Goal: Task Accomplishment & Management: Use online tool/utility

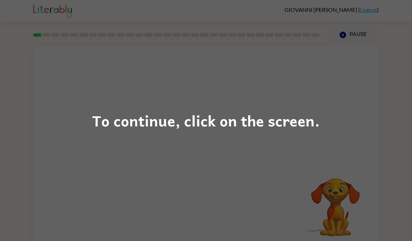
click at [366, 155] on div "To continue, click on the screen." at bounding box center [206, 120] width 412 height 241
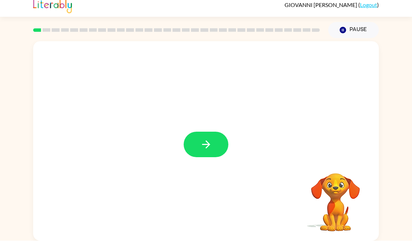
click at [208, 143] on icon "button" at bounding box center [206, 145] width 8 height 8
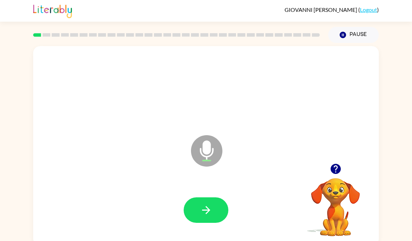
click at [213, 214] on button "button" at bounding box center [205, 209] width 45 height 25
click at [207, 213] on icon "button" at bounding box center [206, 210] width 8 height 8
click at [205, 213] on icon "button" at bounding box center [206, 210] width 12 height 12
click at [337, 171] on icon "button" at bounding box center [335, 169] width 10 height 10
click at [210, 215] on icon "button" at bounding box center [206, 210] width 12 height 12
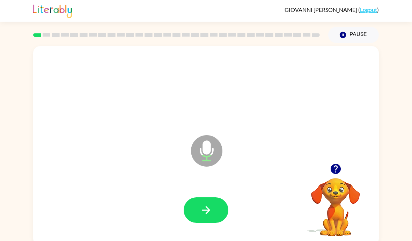
click at [333, 175] on icon "button" at bounding box center [335, 169] width 12 height 12
click at [341, 172] on button "button" at bounding box center [335, 169] width 18 height 18
click at [221, 221] on button "button" at bounding box center [205, 209] width 45 height 25
click at [331, 169] on icon "button" at bounding box center [335, 169] width 12 height 12
click at [337, 178] on button "button" at bounding box center [335, 169] width 18 height 18
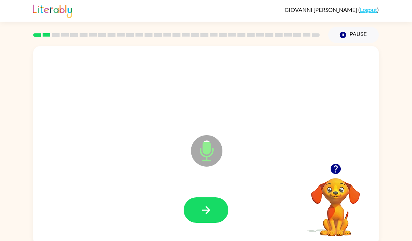
click at [212, 212] on icon "button" at bounding box center [206, 210] width 12 height 12
click at [340, 173] on icon "button" at bounding box center [335, 169] width 10 height 10
click at [214, 216] on button "button" at bounding box center [205, 209] width 45 height 25
click at [333, 174] on icon "button" at bounding box center [335, 169] width 10 height 10
click at [199, 223] on button "button" at bounding box center [205, 209] width 45 height 25
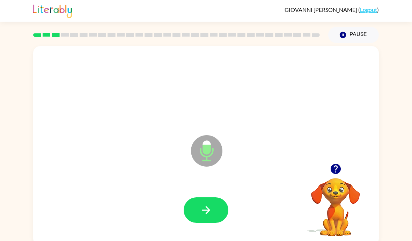
click at [218, 217] on button "button" at bounding box center [205, 209] width 45 height 25
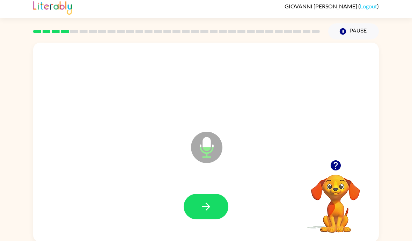
scroll to position [4, 0]
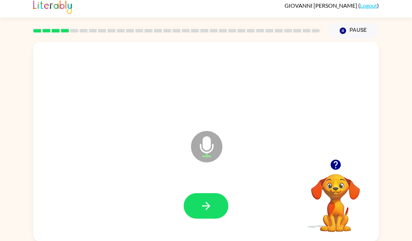
click at [208, 206] on icon "button" at bounding box center [206, 205] width 12 height 12
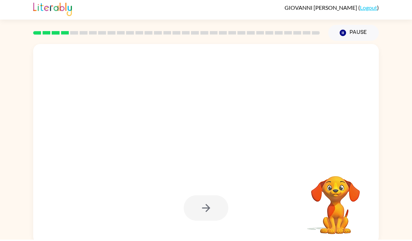
scroll to position [0, 0]
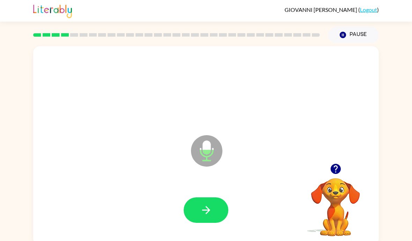
click at [340, 175] on icon "button" at bounding box center [335, 169] width 12 height 12
click at [219, 207] on button "button" at bounding box center [205, 209] width 45 height 25
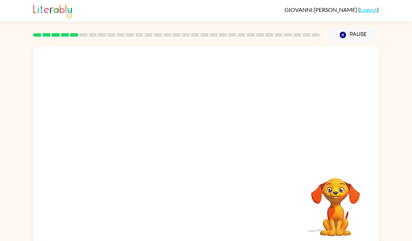
click at [264, 240] on div at bounding box center [205, 145] width 345 height 199
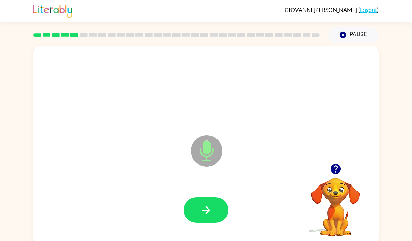
click at [350, 166] on div at bounding box center [335, 169] width 70 height 18
click at [338, 171] on icon "button" at bounding box center [335, 169] width 10 height 10
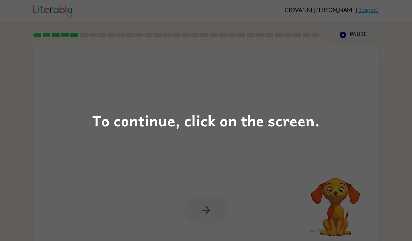
click at [381, 157] on div "To continue, click on the screen." at bounding box center [206, 120] width 412 height 241
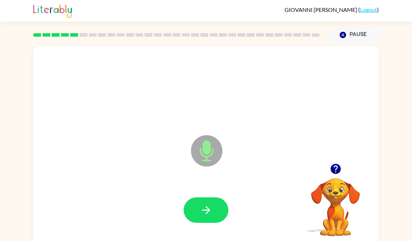
click at [216, 211] on button "button" at bounding box center [205, 209] width 45 height 25
click at [211, 209] on icon "button" at bounding box center [206, 210] width 12 height 12
click at [216, 220] on button "button" at bounding box center [205, 209] width 45 height 25
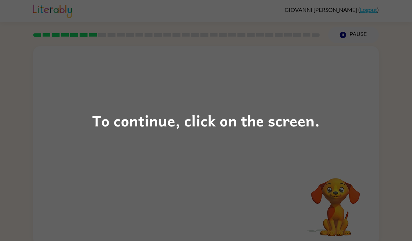
click at [330, 196] on div "To continue, click on the screen." at bounding box center [206, 120] width 412 height 241
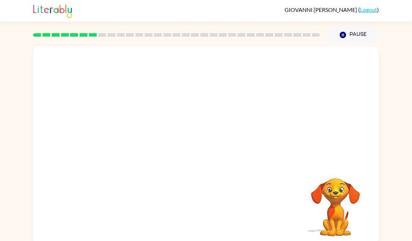
click at [336, 172] on video "Your browser must support playing .mp4 files to use Literably. Please try using…" at bounding box center [335, 202] width 70 height 70
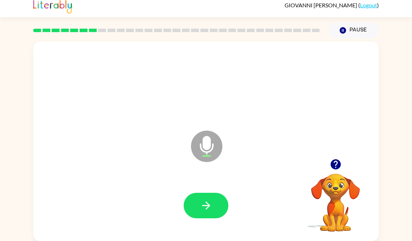
click at [338, 159] on icon "button" at bounding box center [335, 164] width 10 height 10
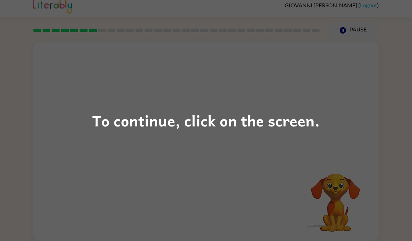
click at [353, 169] on div "To continue, click on the screen." at bounding box center [206, 120] width 412 height 241
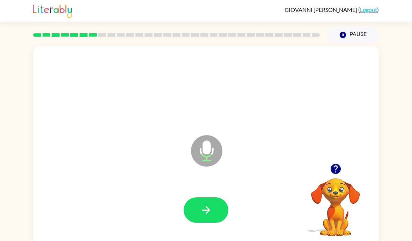
click at [216, 207] on button "button" at bounding box center [205, 209] width 45 height 25
click at [208, 216] on icon "button" at bounding box center [206, 210] width 12 height 12
click at [209, 211] on icon "button" at bounding box center [206, 210] width 12 height 12
click at [203, 222] on button "button" at bounding box center [205, 209] width 45 height 25
click at [206, 210] on icon "button" at bounding box center [206, 210] width 12 height 12
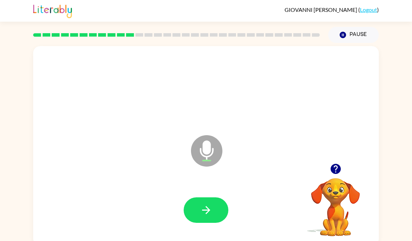
click at [332, 167] on icon "button" at bounding box center [335, 169] width 12 height 12
click at [220, 222] on button "button" at bounding box center [205, 209] width 45 height 25
click at [337, 171] on icon "button" at bounding box center [335, 169] width 12 height 12
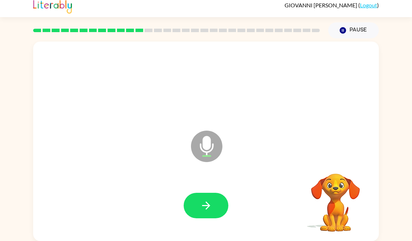
scroll to position [16, 0]
click at [211, 199] on icon "button" at bounding box center [206, 205] width 12 height 12
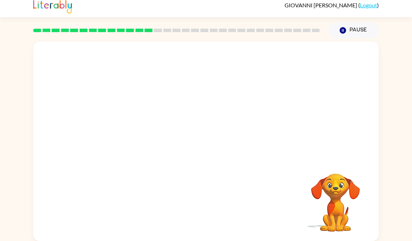
click at [256, 190] on div at bounding box center [205, 205] width 331 height 57
click at [235, 146] on div at bounding box center [205, 141] width 345 height 199
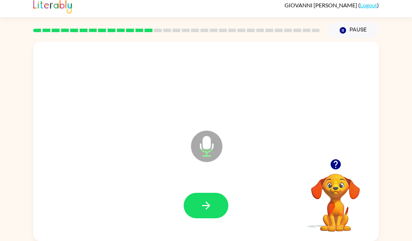
click at [336, 159] on icon "button" at bounding box center [335, 164] width 12 height 12
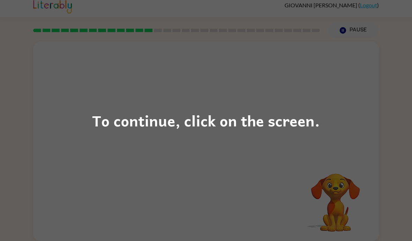
click at [164, 121] on div "To continue, click on the screen." at bounding box center [205, 120] width 227 height 24
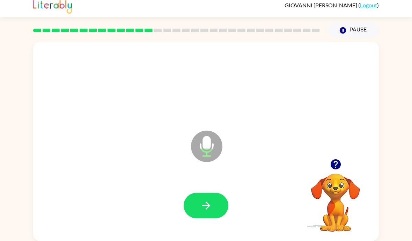
scroll to position [18, 0]
click at [209, 193] on button "button" at bounding box center [205, 205] width 45 height 25
click at [336, 159] on icon "button" at bounding box center [335, 164] width 10 height 10
click at [213, 193] on button "button" at bounding box center [205, 205] width 45 height 25
click at [337, 155] on button "button" at bounding box center [335, 164] width 18 height 18
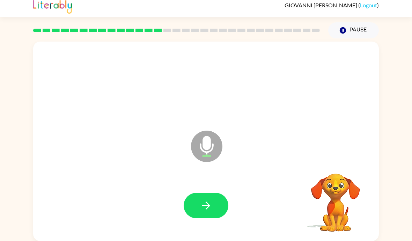
click at [337, 145] on div "Microphone The Microphone is here when it is your turn to talk" at bounding box center [205, 141] width 345 height 199
click at [226, 193] on button "button" at bounding box center [205, 205] width 45 height 25
click at [335, 162] on button "button" at bounding box center [335, 164] width 18 height 18
click at [216, 198] on button "button" at bounding box center [205, 205] width 45 height 25
click at [335, 158] on icon "button" at bounding box center [335, 164] width 12 height 12
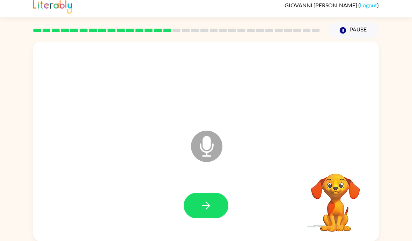
click at [217, 198] on button "button" at bounding box center [205, 205] width 45 height 25
click at [198, 197] on button "button" at bounding box center [205, 205] width 45 height 25
click at [203, 199] on icon "button" at bounding box center [206, 205] width 12 height 12
click at [193, 193] on button "button" at bounding box center [205, 205] width 45 height 25
click at [208, 205] on button "button" at bounding box center [205, 205] width 45 height 25
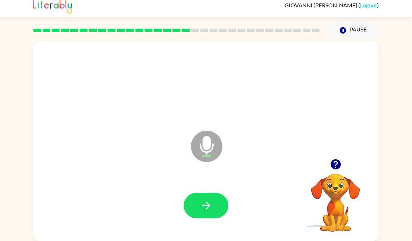
scroll to position [30, 0]
click at [336, 158] on icon "button" at bounding box center [335, 164] width 12 height 12
click at [211, 194] on button "button" at bounding box center [205, 205] width 45 height 25
click at [211, 199] on icon "button" at bounding box center [206, 205] width 12 height 12
click at [206, 199] on icon "button" at bounding box center [206, 205] width 12 height 12
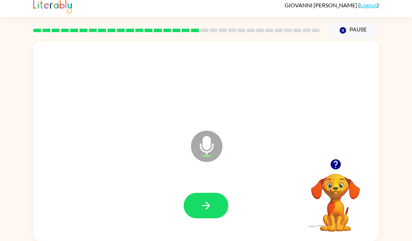
click at [205, 194] on button "button" at bounding box center [205, 205] width 45 height 25
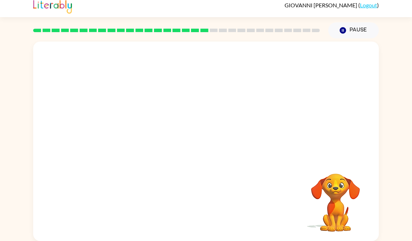
click at [402, 106] on div "Your browser must support playing .mp4 files to use Literably. Please try using…" at bounding box center [206, 139] width 412 height 202
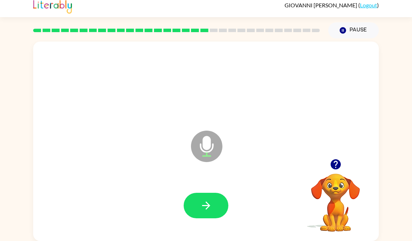
click at [323, 116] on div "Microphone The Microphone is here when it is your turn to talk" at bounding box center [189, 128] width 298 height 25
click at [334, 158] on icon "button" at bounding box center [335, 164] width 12 height 12
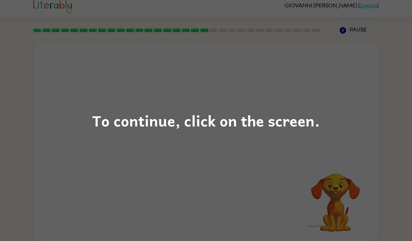
click at [321, 39] on div "To continue, click on the screen." at bounding box center [206, 120] width 412 height 241
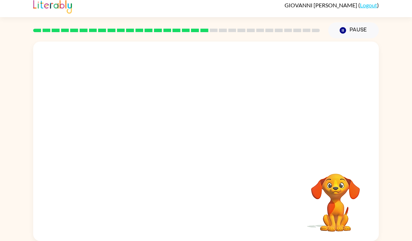
click at [23, 186] on div "Your browser must support playing .mp4 files to use Literably. Please try using…" at bounding box center [206, 139] width 412 height 202
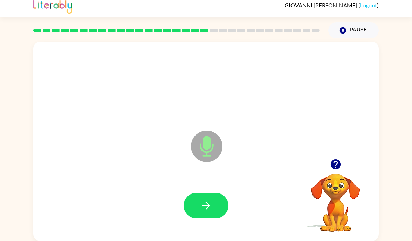
click at [205, 199] on icon "button" at bounding box center [206, 205] width 12 height 12
click at [359, 155] on div at bounding box center [335, 164] width 70 height 18
click at [339, 159] on icon "button" at bounding box center [335, 164] width 10 height 10
click at [211, 193] on button "button" at bounding box center [205, 205] width 45 height 25
click at [207, 201] on icon "button" at bounding box center [206, 205] width 8 height 8
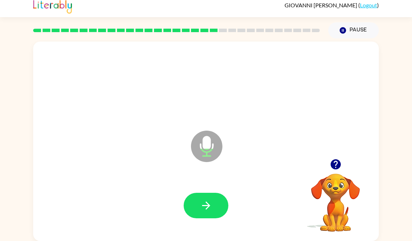
click at [193, 193] on button "button" at bounding box center [205, 205] width 45 height 25
click at [208, 201] on icon "button" at bounding box center [206, 205] width 8 height 8
click at [206, 201] on icon "button" at bounding box center [206, 205] width 8 height 8
click at [212, 193] on button "button" at bounding box center [205, 205] width 45 height 25
click at [192, 193] on button "button" at bounding box center [205, 205] width 45 height 25
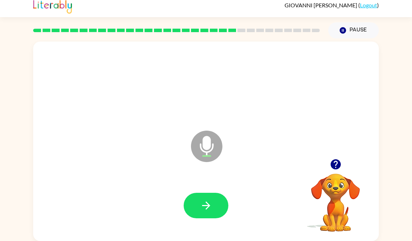
click at [206, 193] on button "button" at bounding box center [205, 205] width 45 height 25
click at [219, 193] on button "button" at bounding box center [205, 205] width 45 height 25
click at [217, 193] on button "button" at bounding box center [205, 205] width 45 height 25
click at [206, 199] on icon "button" at bounding box center [206, 205] width 12 height 12
click at [201, 199] on icon "button" at bounding box center [206, 205] width 12 height 12
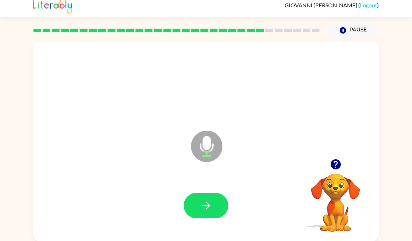
click at [334, 158] on icon "button" at bounding box center [335, 164] width 12 height 12
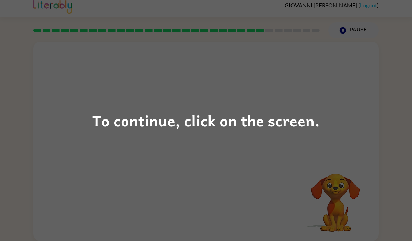
click at [317, 86] on div "To continue, click on the screen." at bounding box center [206, 120] width 412 height 241
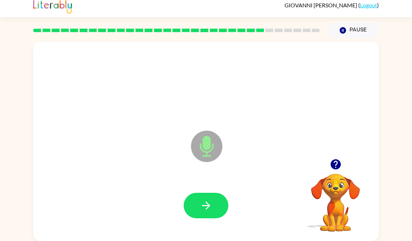
click at [194, 193] on button "button" at bounding box center [205, 205] width 45 height 25
click at [208, 199] on icon "button" at bounding box center [206, 205] width 12 height 12
click at [336, 155] on button "button" at bounding box center [335, 164] width 18 height 18
click at [203, 199] on icon "button" at bounding box center [206, 205] width 12 height 12
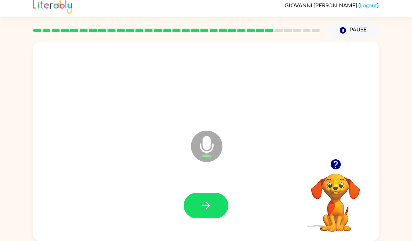
click at [203, 198] on button "button" at bounding box center [205, 205] width 45 height 25
click at [329, 158] on icon "button" at bounding box center [335, 164] width 12 height 12
click at [329, 163] on video "Your browser must support playing .mp4 files to use Literably. Please try using…" at bounding box center [335, 198] width 70 height 70
click at [196, 193] on button "button" at bounding box center [205, 205] width 45 height 25
click at [266, 130] on icon "Microphone The Microphone is here when it is your turn to talk" at bounding box center [241, 155] width 105 height 52
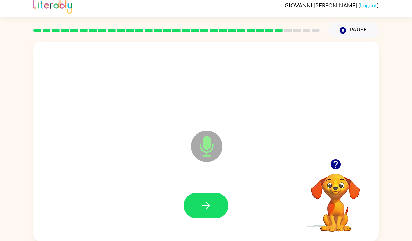
click at [196, 193] on button "button" at bounding box center [205, 205] width 45 height 25
click at [328, 155] on button "button" at bounding box center [335, 164] width 18 height 18
click at [198, 193] on button "button" at bounding box center [205, 205] width 45 height 25
click at [203, 199] on icon "button" at bounding box center [206, 205] width 12 height 12
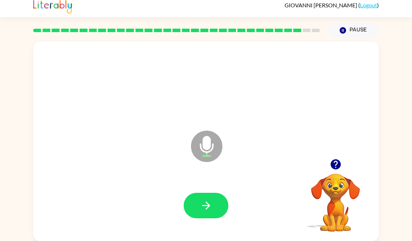
click at [338, 159] on icon "button" at bounding box center [335, 164] width 10 height 10
click at [194, 193] on button "button" at bounding box center [205, 205] width 45 height 25
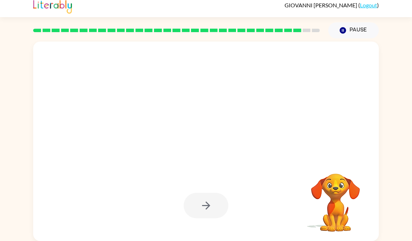
click at [335, 163] on video "Your browser must support playing .mp4 files to use Literably. Please try using…" at bounding box center [335, 198] width 70 height 70
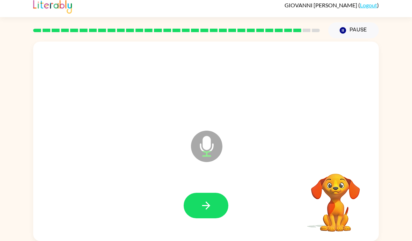
click at [340, 163] on video "Your browser must support playing .mp4 files to use Literably. Please try using…" at bounding box center [335, 198] width 70 height 70
click at [333, 159] on icon "button" at bounding box center [335, 164] width 10 height 10
click at [198, 193] on button "button" at bounding box center [205, 205] width 45 height 25
click at [209, 201] on icon "button" at bounding box center [206, 205] width 8 height 8
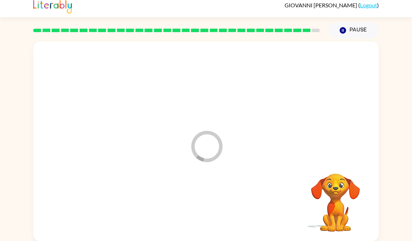
click at [209, 182] on div at bounding box center [205, 205] width 331 height 57
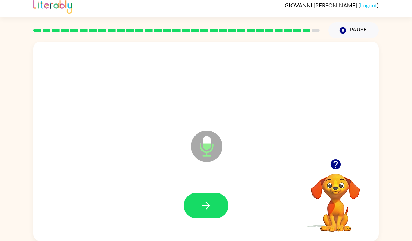
click at [200, 199] on icon "button" at bounding box center [206, 205] width 12 height 12
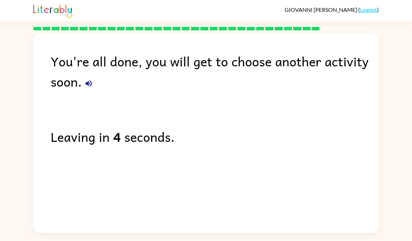
click at [86, 80] on icon "button" at bounding box center [88, 83] width 6 height 6
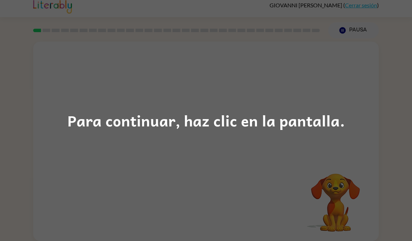
scroll to position [30, 0]
click at [349, 135] on div "Para continuar, haz clic en la pantalla." at bounding box center [206, 120] width 412 height 241
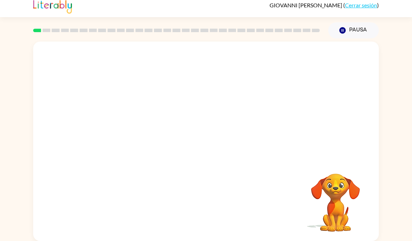
click at [349, 134] on div at bounding box center [205, 100] width 345 height 117
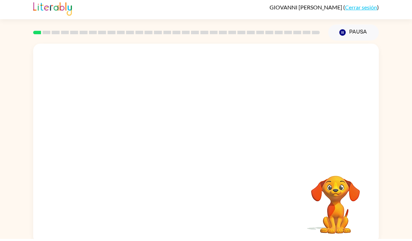
scroll to position [0, 0]
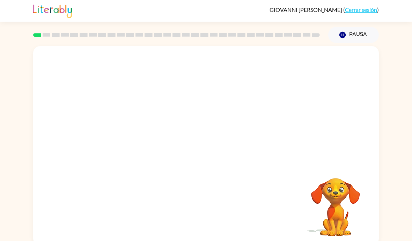
click at [344, 35] on icon "button" at bounding box center [342, 35] width 6 height 6
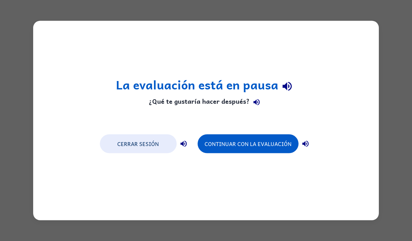
click at [323, 1] on div "La evaluación está en pausa ¿Qué te gustaría hacer después? Cerrar sesión Conti…" at bounding box center [206, 120] width 412 height 241
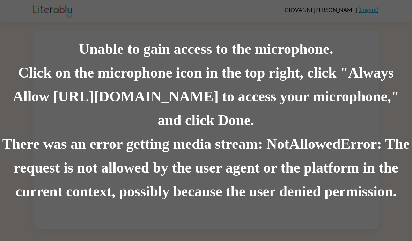
click at [285, 93] on div "Click on the microphone icon in the top right, click "Always Allow https://lite…" at bounding box center [206, 96] width 412 height 71
click at [206, 131] on div "Click on the microphone icon in the top right, click "Always Allow https://lite…" at bounding box center [206, 96] width 412 height 71
click at [226, 125] on div "Click on the microphone icon in the top right, click "Always Allow https://lite…" at bounding box center [206, 96] width 412 height 71
click at [280, 99] on div "Click on the microphone icon in the top right, click "Always Allow https://lite…" at bounding box center [206, 96] width 412 height 71
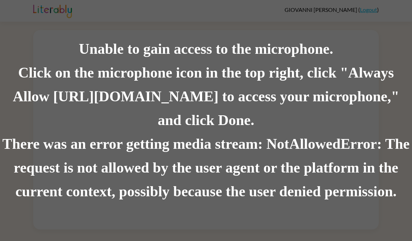
click at [308, 77] on div "Click on the microphone icon in the top right, click "Always Allow https://lite…" at bounding box center [206, 96] width 412 height 71
click at [358, 146] on div "There was an error getting media stream: NotAllowedError: The request is not al…" at bounding box center [206, 167] width 412 height 71
click at [301, 128] on div "Click on the microphone icon in the top right, click "Always Allow [URL][DOMAIN…" at bounding box center [206, 96] width 412 height 71
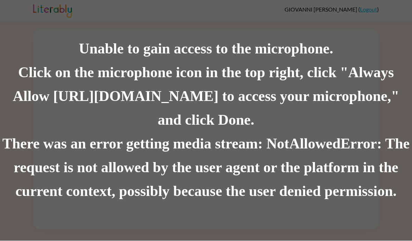
scroll to position [30, 0]
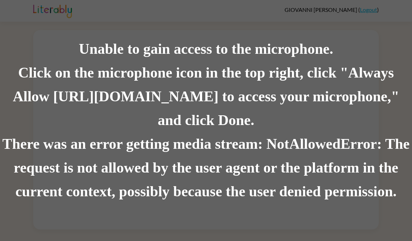
click at [358, 204] on div "Unable to gain access to the microphone. Click on the microphone icon in the to…" at bounding box center [206, 120] width 412 height 241
click at [309, 2] on div "Unable to gain access to the microphone. Click on the microphone icon in the to…" at bounding box center [206, 120] width 412 height 241
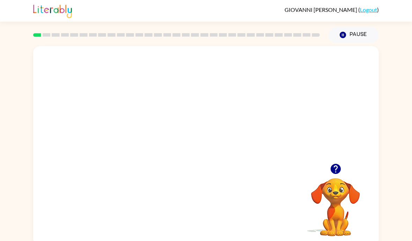
click at [246, 149] on video "Your browser must support playing .mp4 files to use Literably. Please try using…" at bounding box center [205, 104] width 345 height 117
click at [253, 176] on div "Your browser must support playing .mp4 files to use Literably. Please try using…" at bounding box center [205, 145] width 345 height 199
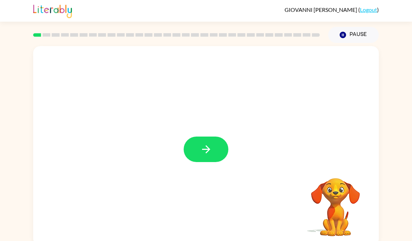
click at [202, 157] on button "button" at bounding box center [205, 148] width 45 height 25
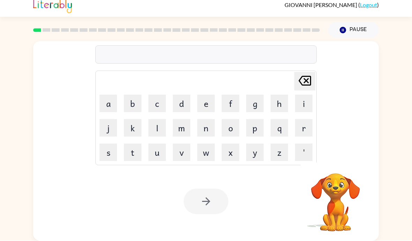
scroll to position [30, 0]
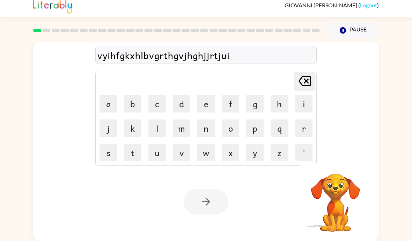
click at [305, 76] on icon at bounding box center [304, 81] width 13 height 10
click at [304, 76] on icon at bounding box center [304, 81] width 13 height 10
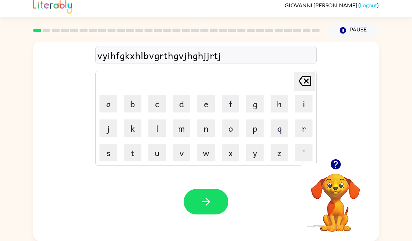
click at [304, 73] on icon "Delete Delete last character input" at bounding box center [304, 81] width 17 height 17
click at [310, 76] on icon at bounding box center [304, 81] width 13 height 10
click at [306, 73] on icon "Delete Delete last character input" at bounding box center [304, 81] width 17 height 17
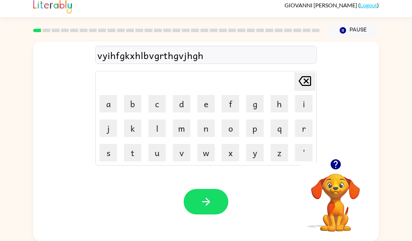
click at [304, 76] on icon at bounding box center [304, 81] width 13 height 10
click at [339, 159] on icon "button" at bounding box center [335, 164] width 10 height 10
click at [306, 76] on icon at bounding box center [304, 81] width 13 height 10
click at [306, 73] on icon "Delete Delete last character input" at bounding box center [304, 81] width 17 height 17
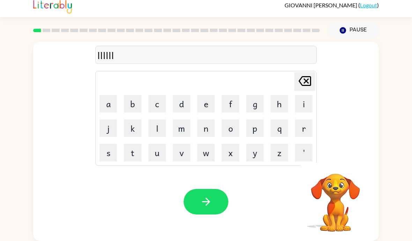
click at [306, 73] on icon "Delete Delete last character input" at bounding box center [304, 81] width 17 height 17
click at [305, 73] on icon "Delete Delete last character input" at bounding box center [304, 81] width 17 height 17
click at [303, 73] on icon "Delete Delete last character input" at bounding box center [304, 81] width 17 height 17
click at [303, 76] on icon at bounding box center [304, 81] width 13 height 10
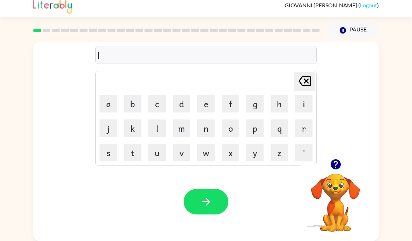
click at [304, 73] on icon "Delete Delete last character input" at bounding box center [304, 81] width 17 height 17
click at [333, 159] on icon "button" at bounding box center [335, 164] width 10 height 10
click at [304, 76] on icon at bounding box center [304, 81] width 13 height 10
click at [271, 46] on div at bounding box center [205, 55] width 221 height 18
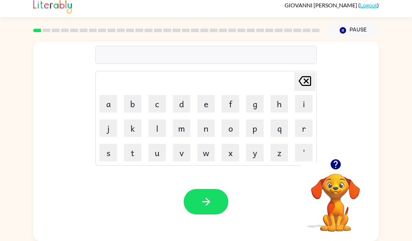
click at [271, 35] on div "Delete Delete last character input a b c d e f g h i j k l m n o p q r s t u v …" at bounding box center [205, 100] width 221 height 130
click at [290, 46] on div at bounding box center [205, 55] width 221 height 18
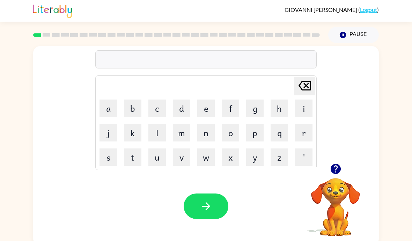
click at [100, 83] on td "Delete Delete last character input" at bounding box center [205, 85] width 219 height 19
click at [262, 131] on button "p" at bounding box center [254, 132] width 17 height 17
click at [259, 134] on button "p" at bounding box center [254, 132] width 17 height 17
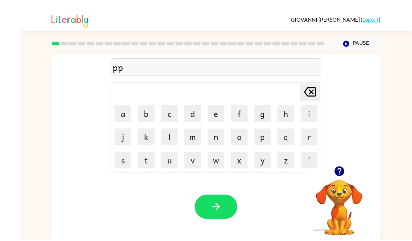
scroll to position [12, 0]
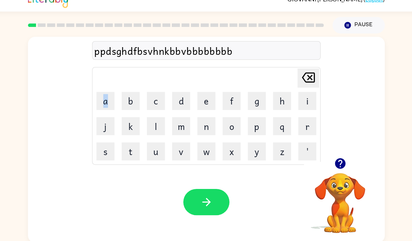
click at [300, 73] on icon "Delete Delete last character input" at bounding box center [304, 81] width 17 height 17
click at [297, 73] on icon "Delete Delete last character input" at bounding box center [304, 81] width 17 height 17
click at [300, 175] on video "Your browser must support playing .mp4 files to use Literably. Please try using…" at bounding box center [335, 198] width 70 height 70
click at [150, 95] on button "c" at bounding box center [156, 103] width 17 height 17
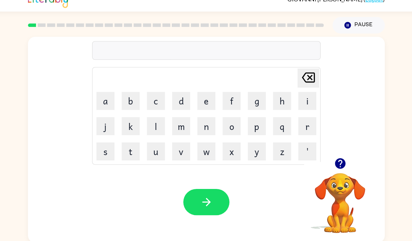
click at [155, 95] on button "c" at bounding box center [156, 103] width 17 height 17
click at [148, 95] on button "c" at bounding box center [156, 103] width 17 height 17
click at [154, 96] on button "c" at bounding box center [156, 103] width 17 height 17
click at [150, 95] on button "c" at bounding box center [156, 103] width 17 height 17
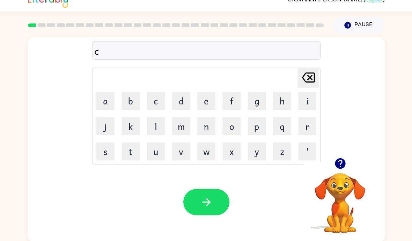
click at [151, 95] on button "c" at bounding box center [156, 103] width 17 height 17
click at [150, 95] on button "c" at bounding box center [156, 103] width 17 height 17
click at [153, 95] on button "c" at bounding box center [156, 103] width 17 height 17
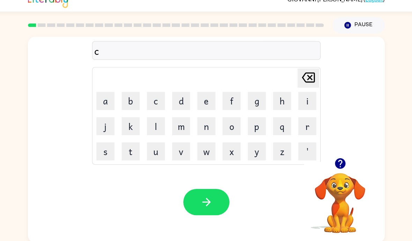
click at [153, 95] on button "c" at bounding box center [156, 103] width 17 height 17
click at [150, 95] on button "c" at bounding box center [156, 103] width 17 height 17
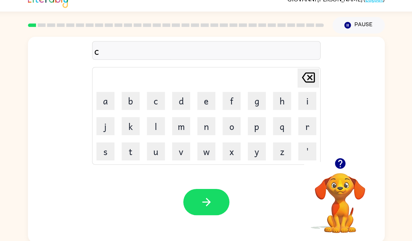
click at [149, 95] on button "c" at bounding box center [156, 103] width 17 height 17
click at [148, 95] on button "c" at bounding box center [156, 103] width 17 height 17
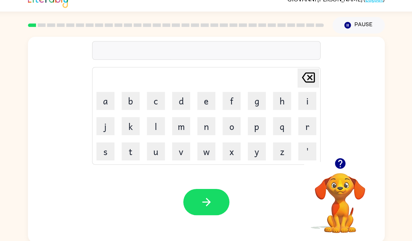
click at [148, 95] on button "c" at bounding box center [156, 103] width 17 height 17
click at [149, 95] on button "c" at bounding box center [156, 103] width 17 height 17
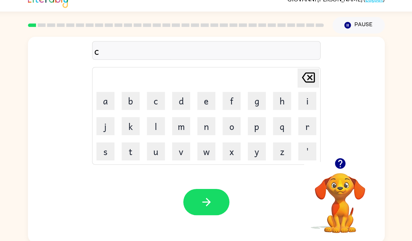
click at [148, 95] on button "c" at bounding box center [156, 103] width 17 height 17
click at [149, 95] on button "c" at bounding box center [156, 103] width 17 height 17
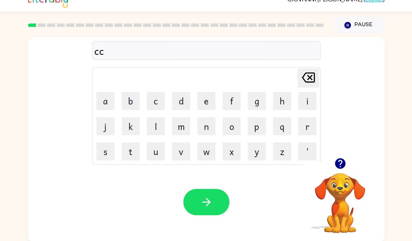
click at [149, 95] on button "c" at bounding box center [156, 103] width 17 height 17
click at [154, 95] on button "c" at bounding box center [156, 103] width 17 height 17
click at [151, 95] on button "c" at bounding box center [156, 103] width 17 height 17
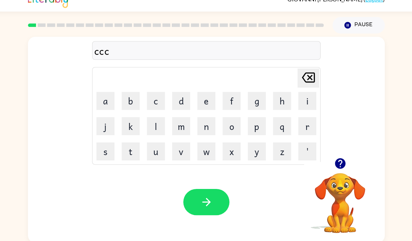
click at [152, 95] on button "c" at bounding box center [156, 103] width 17 height 17
click at [149, 95] on button "c" at bounding box center [156, 103] width 17 height 17
click at [150, 95] on button "c" at bounding box center [156, 103] width 17 height 17
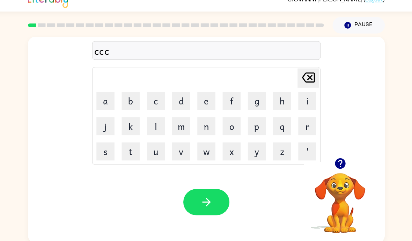
click at [150, 95] on button "c" at bounding box center [156, 103] width 17 height 17
click at [148, 96] on button "c" at bounding box center [156, 103] width 17 height 17
click at [148, 95] on button "c" at bounding box center [156, 103] width 17 height 17
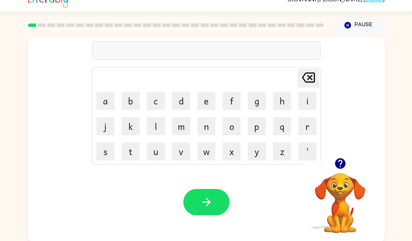
click at [150, 95] on button "c" at bounding box center [156, 103] width 17 height 17
click at [149, 95] on button "c" at bounding box center [156, 103] width 17 height 17
click at [150, 95] on button "c" at bounding box center [156, 103] width 17 height 17
click at [149, 95] on button "c" at bounding box center [156, 103] width 17 height 17
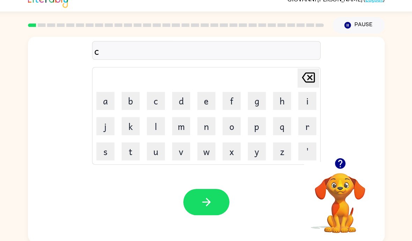
click at [148, 95] on button "c" at bounding box center [156, 103] width 17 height 17
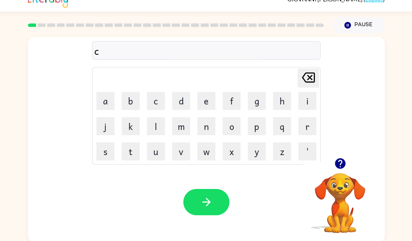
click at [148, 95] on button "c" at bounding box center [156, 103] width 17 height 17
click at [153, 96] on button "c" at bounding box center [156, 103] width 17 height 17
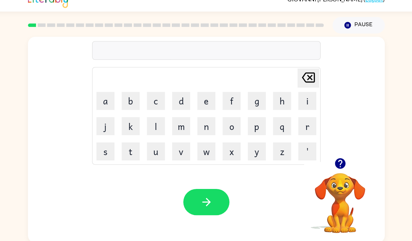
click at [152, 96] on button "c" at bounding box center [156, 103] width 17 height 17
click at [149, 95] on button "c" at bounding box center [156, 103] width 17 height 17
click at [155, 95] on button "c" at bounding box center [156, 103] width 17 height 17
click at [154, 95] on button "c" at bounding box center [156, 103] width 17 height 17
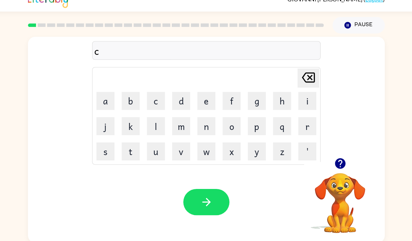
click at [148, 95] on button "c" at bounding box center [156, 103] width 17 height 17
click at [156, 95] on button "c" at bounding box center [156, 103] width 17 height 17
click at [152, 95] on button "c" at bounding box center [156, 103] width 17 height 17
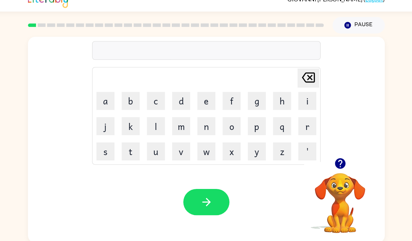
click at [152, 95] on button "c" at bounding box center [156, 103] width 17 height 17
click at [151, 95] on button "c" at bounding box center [156, 103] width 17 height 17
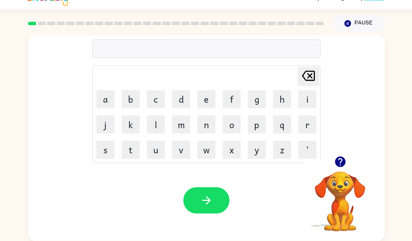
click at [148, 95] on button "c" at bounding box center [156, 103] width 17 height 17
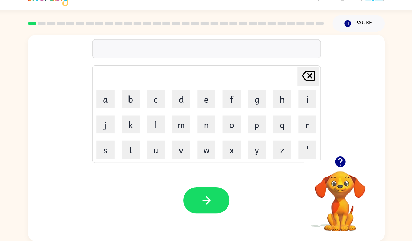
click at [145, 92] on td "c" at bounding box center [157, 104] width 24 height 24
click at [120, 74] on table "Delete Delete last character input a b c d e f g h i j k l m n o p q r s t u v …" at bounding box center [206, 118] width 220 height 94
click at [99, 95] on button "a" at bounding box center [107, 103] width 17 height 17
click at [304, 76] on icon at bounding box center [304, 81] width 13 height 10
click at [306, 73] on icon "Delete Delete last character input" at bounding box center [304, 81] width 17 height 17
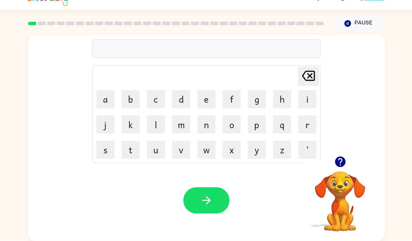
click at [306, 73] on icon "Delete Delete last character input" at bounding box center [304, 81] width 17 height 17
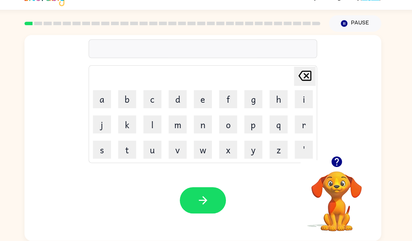
scroll to position [30, 0]
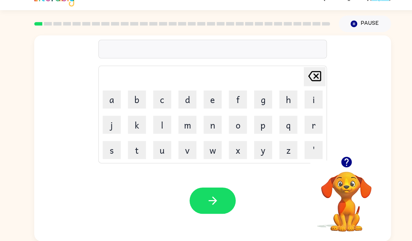
click at [334, 159] on icon "button" at bounding box center [335, 164] width 10 height 10
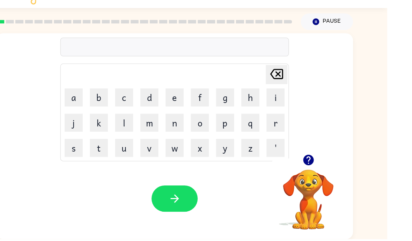
scroll to position [17, 0]
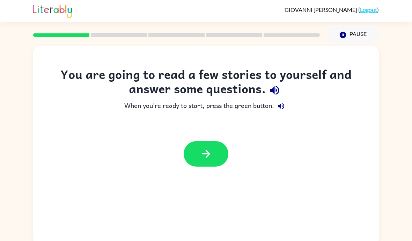
scroll to position [3, 0]
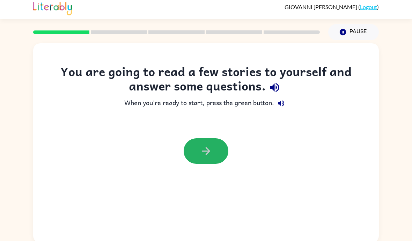
click at [201, 150] on icon "button" at bounding box center [206, 151] width 12 height 12
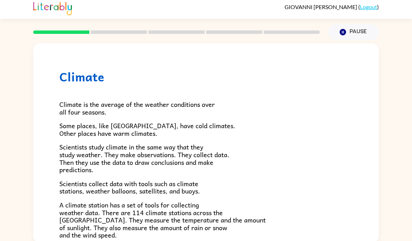
scroll to position [0, 0]
click at [101, 94] on div "Climate is the average of the weather conditions over all four seasons. Some pl…" at bounding box center [205, 226] width 293 height 285
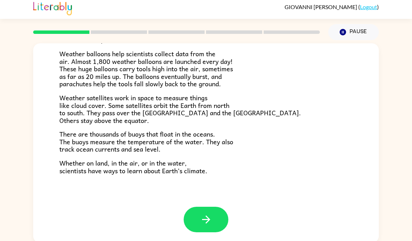
click at [5, 106] on div "Climate Climate is the average of the weather conditions over all four seasons.…" at bounding box center [206, 141] width 412 height 202
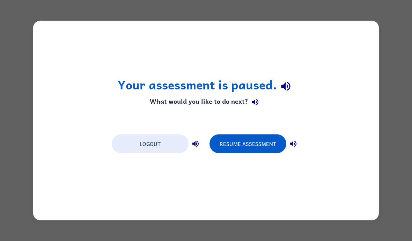
click at [150, 148] on button "Logout" at bounding box center [150, 143] width 77 height 19
